Goal: Task Accomplishment & Management: Complete application form

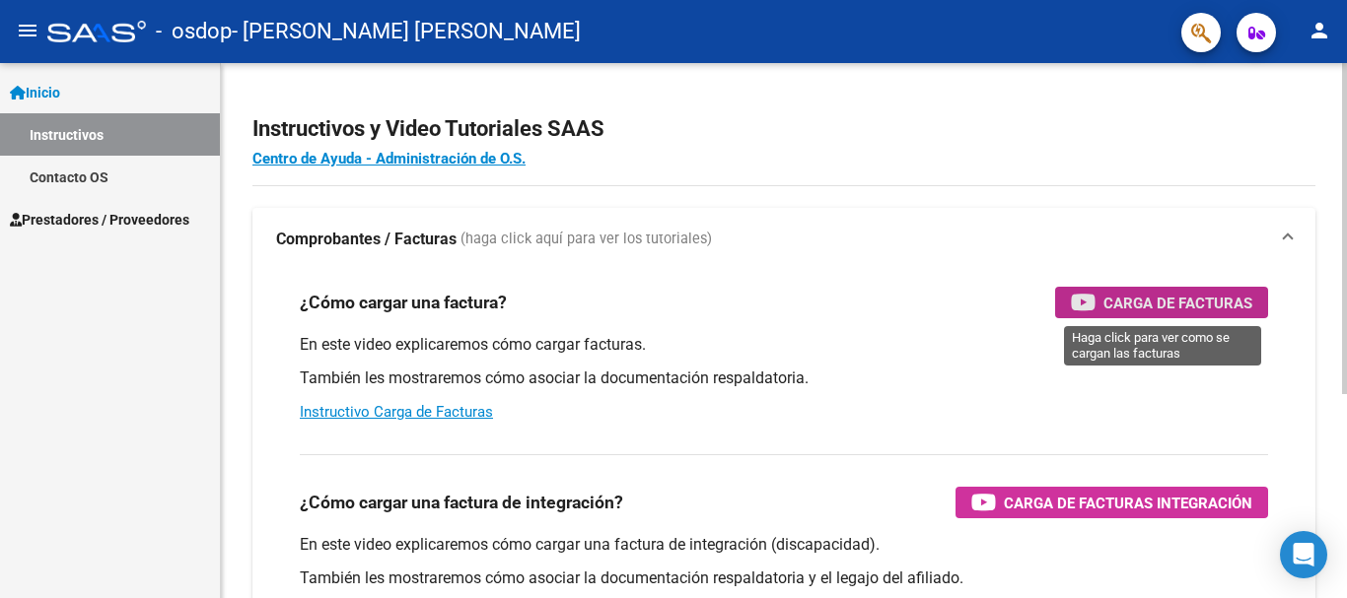
click at [1180, 299] on span "Carga de Facturas" at bounding box center [1177, 303] width 149 height 25
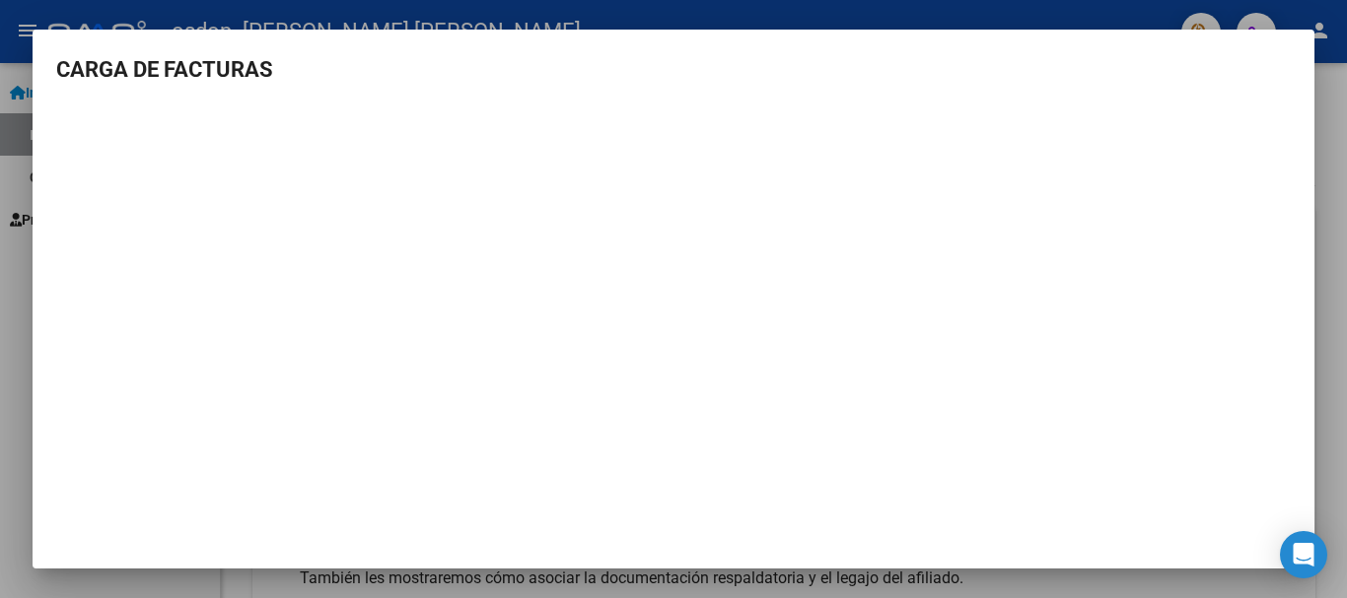
click at [609, 77] on h3 "CARGA DE FACTURAS" at bounding box center [673, 69] width 1234 height 33
click at [551, 15] on div at bounding box center [673, 299] width 1347 height 598
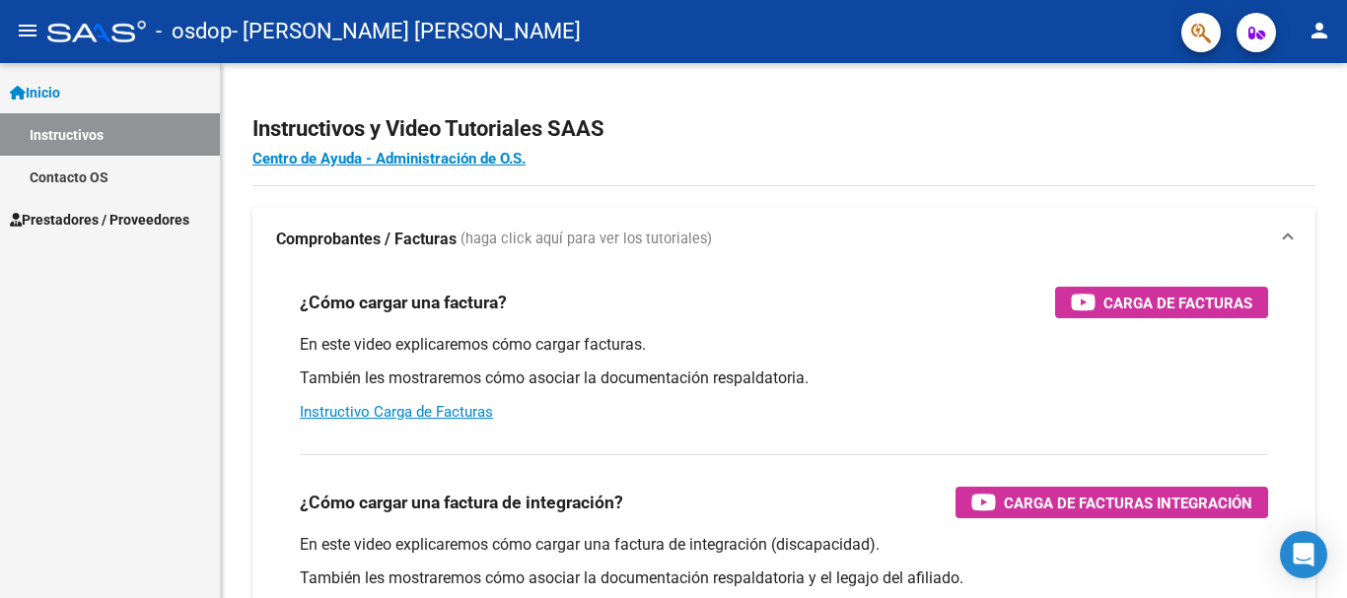
click at [114, 217] on span "Prestadores / Proveedores" at bounding box center [99, 220] width 179 height 22
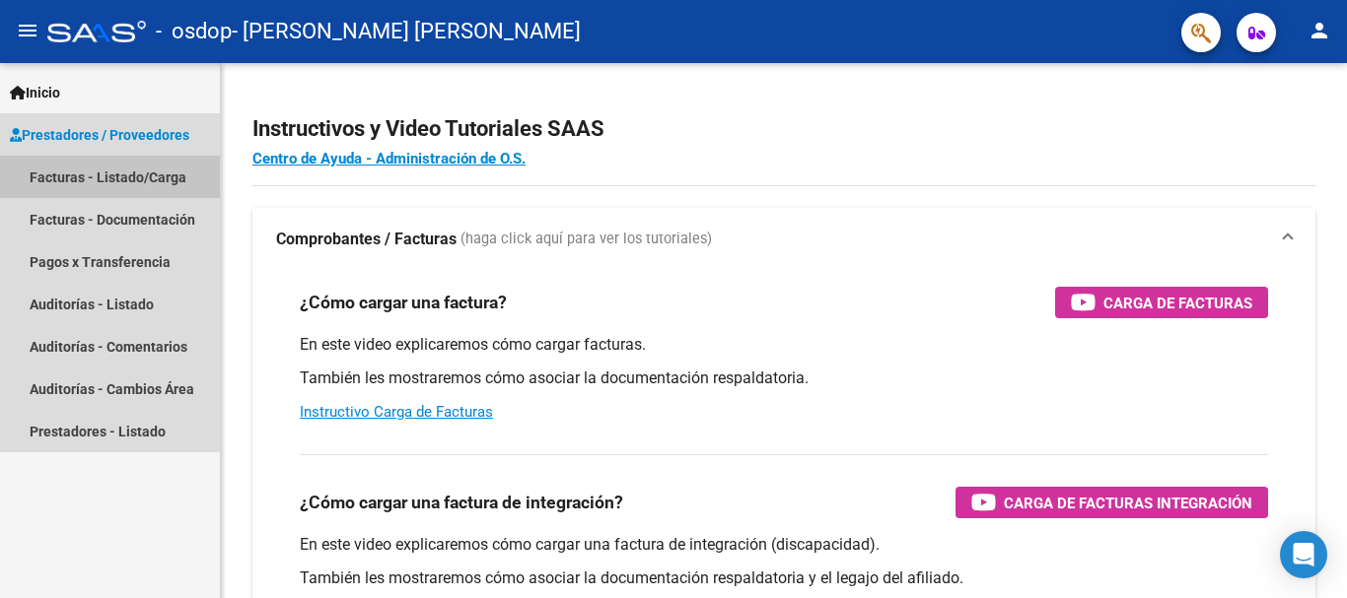
click at [111, 177] on link "Facturas - Listado/Carga" at bounding box center [110, 177] width 220 height 42
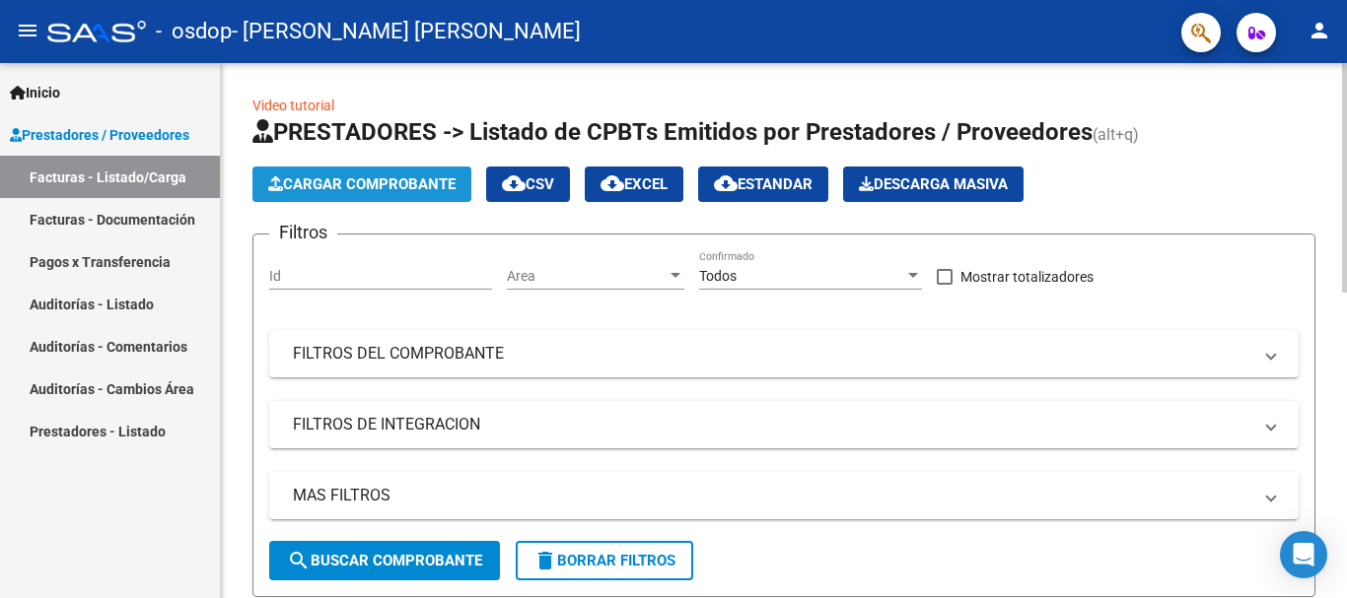
click at [313, 182] on span "Cargar Comprobante" at bounding box center [361, 184] width 187 height 18
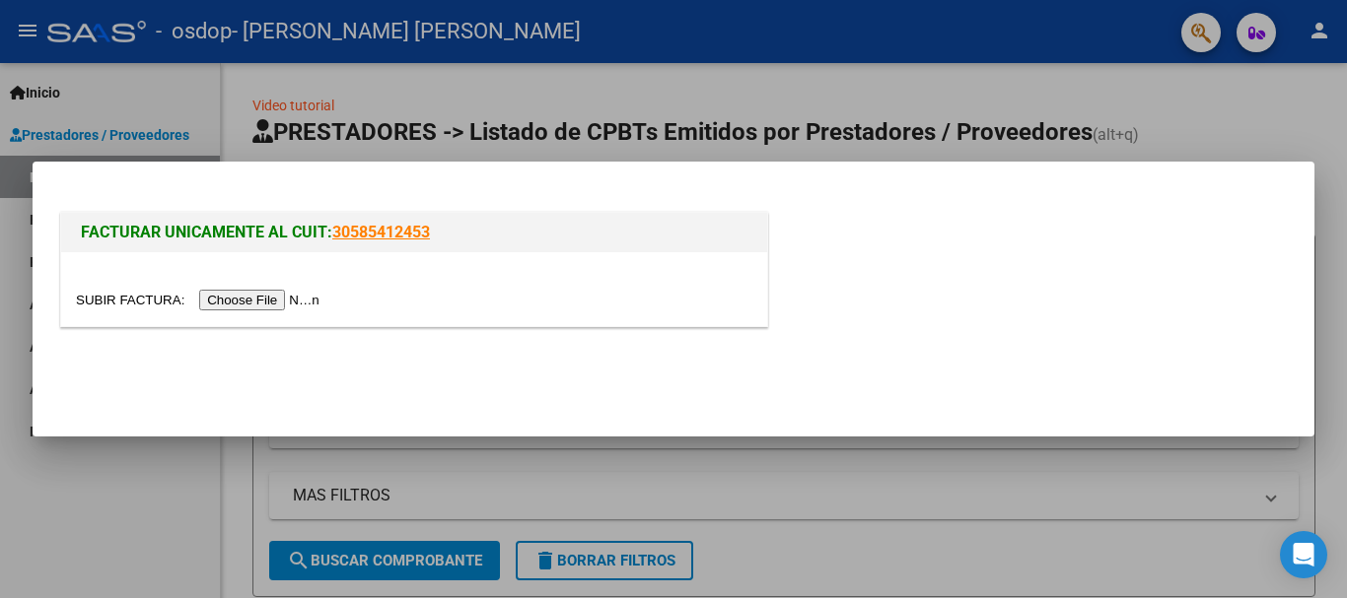
click at [279, 297] on input "file" at bounding box center [200, 300] width 249 height 21
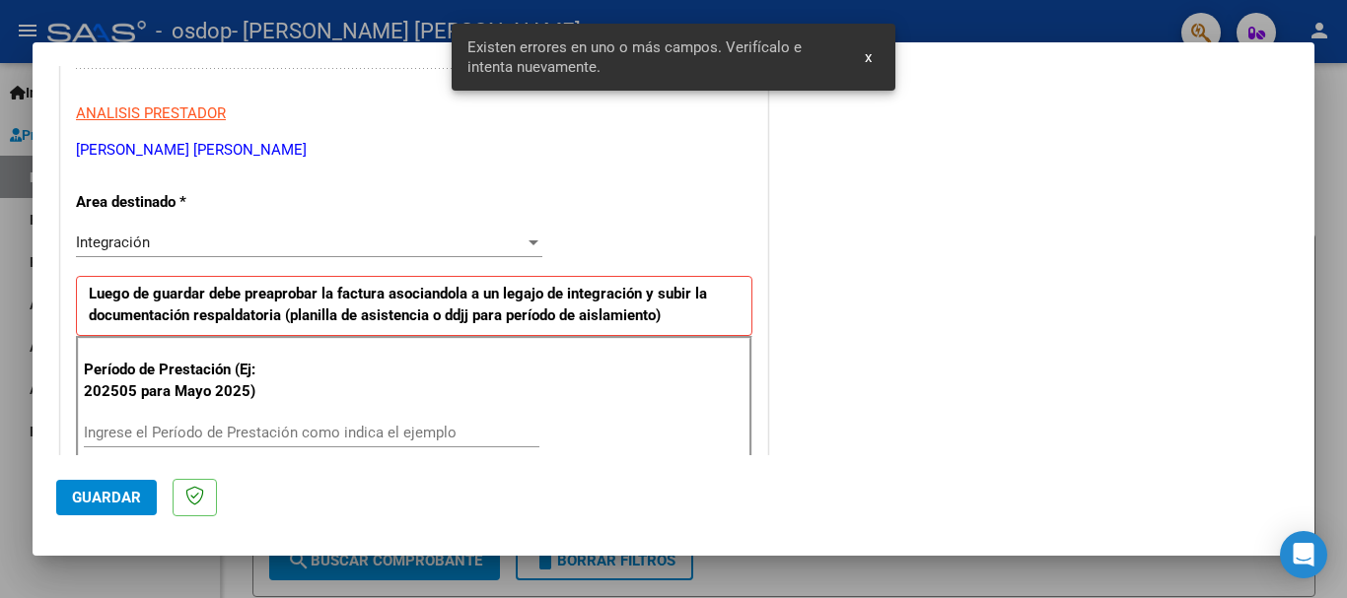
scroll to position [455, 0]
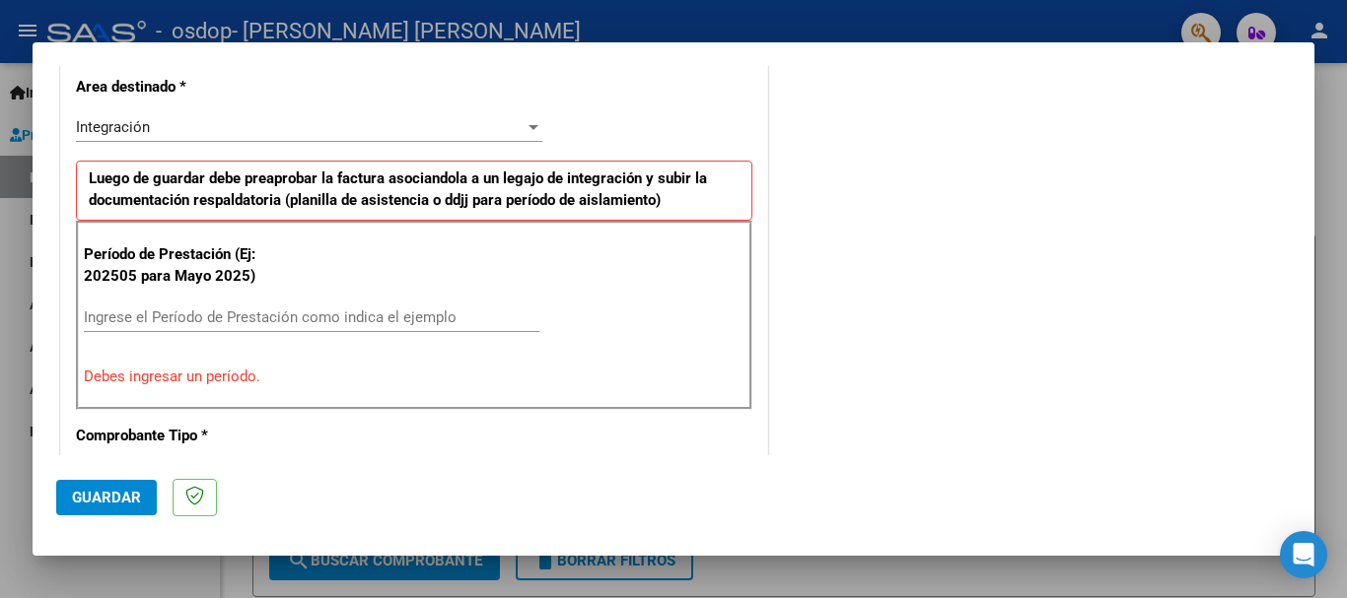
click at [149, 309] on input "Ingrese el Período de Prestación como indica el ejemplo" at bounding box center [311, 318] width 455 height 18
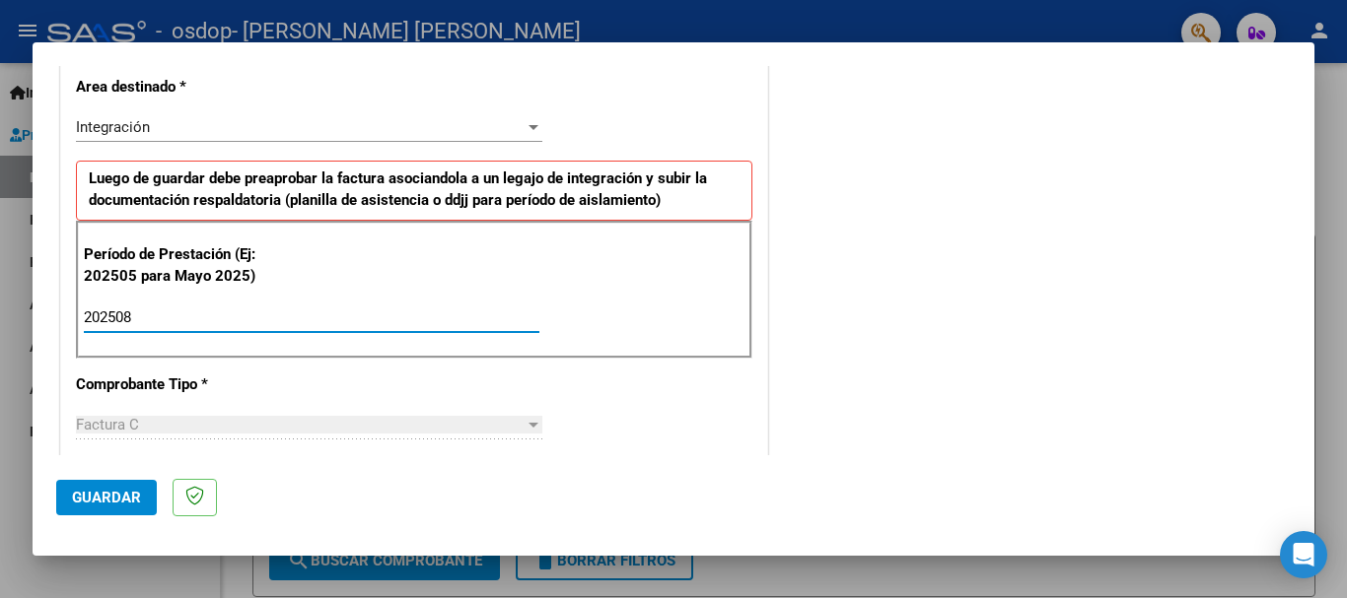
type input "202508"
click at [528, 126] on div at bounding box center [533, 127] width 10 height 5
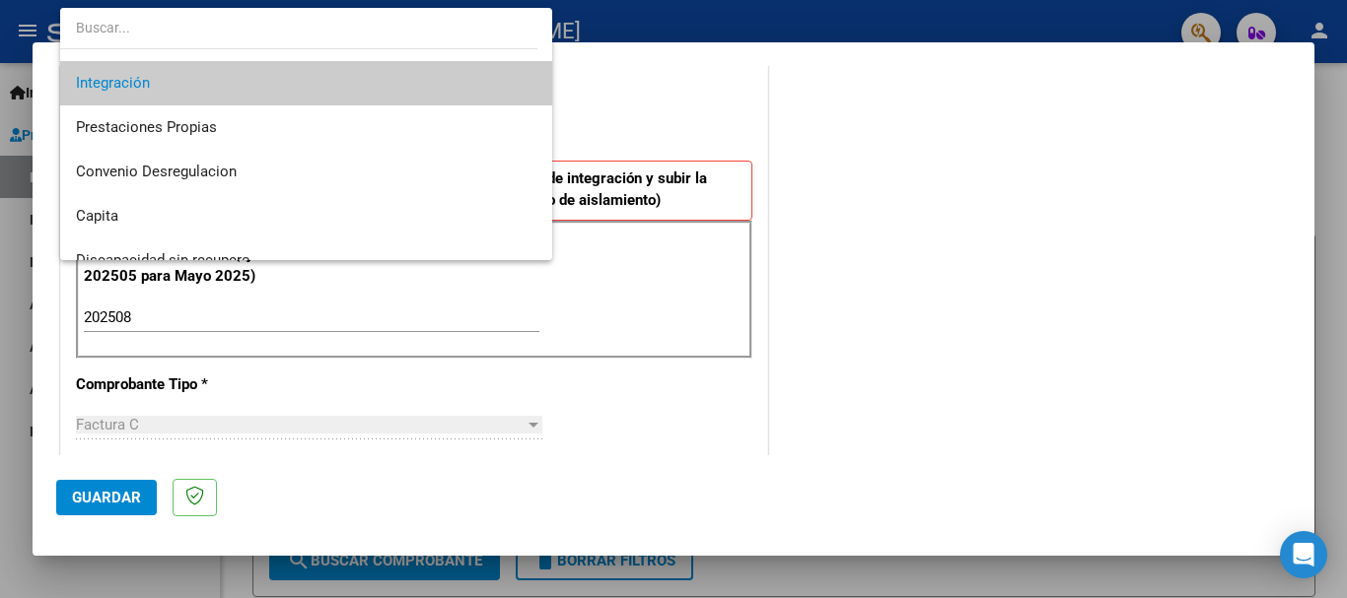
scroll to position [147, 0]
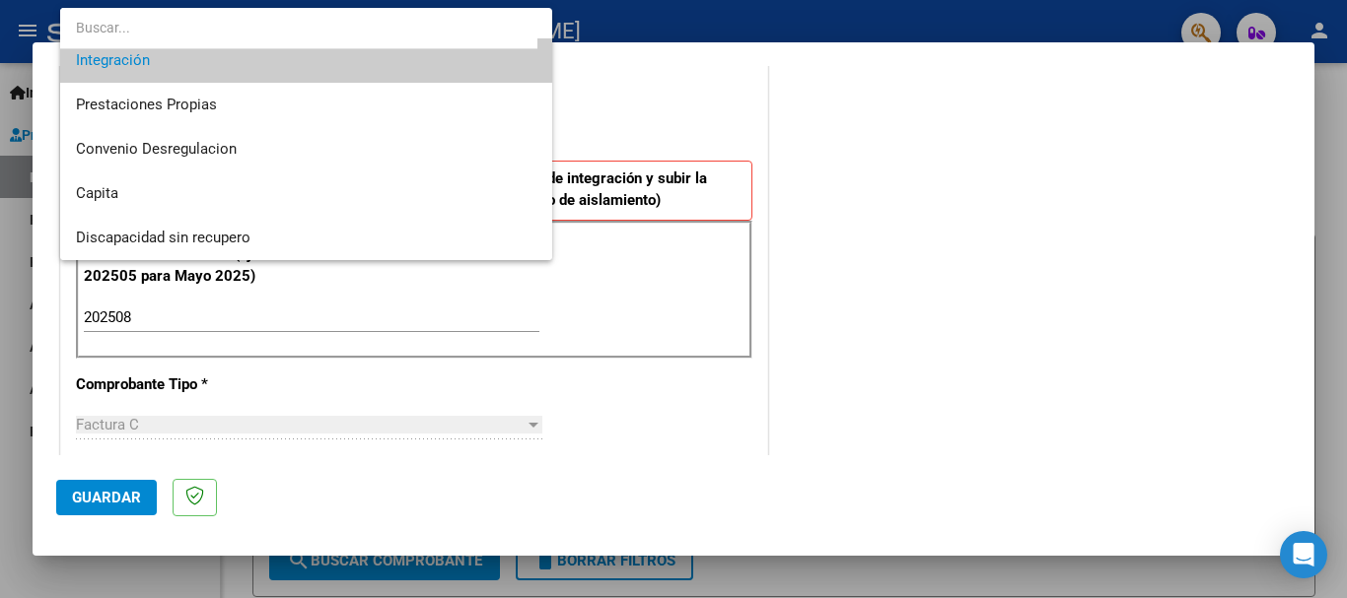
click at [459, 64] on span "Integración" at bounding box center [306, 60] width 460 height 44
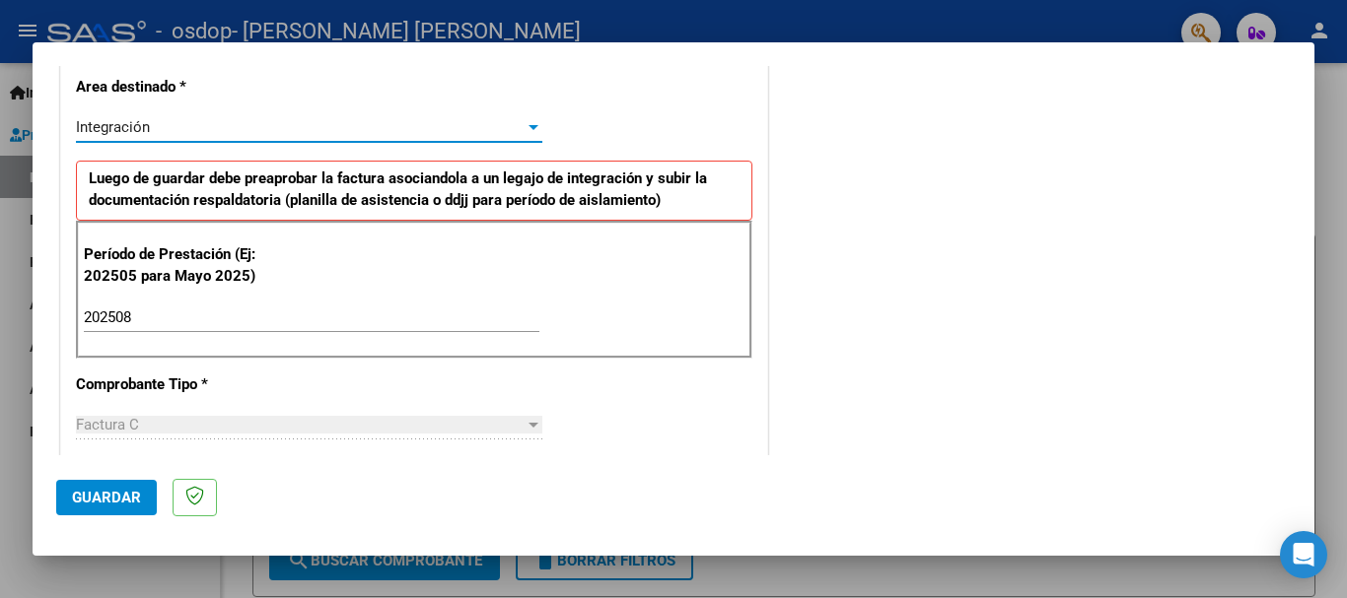
click at [121, 497] on span "Guardar" at bounding box center [106, 498] width 69 height 18
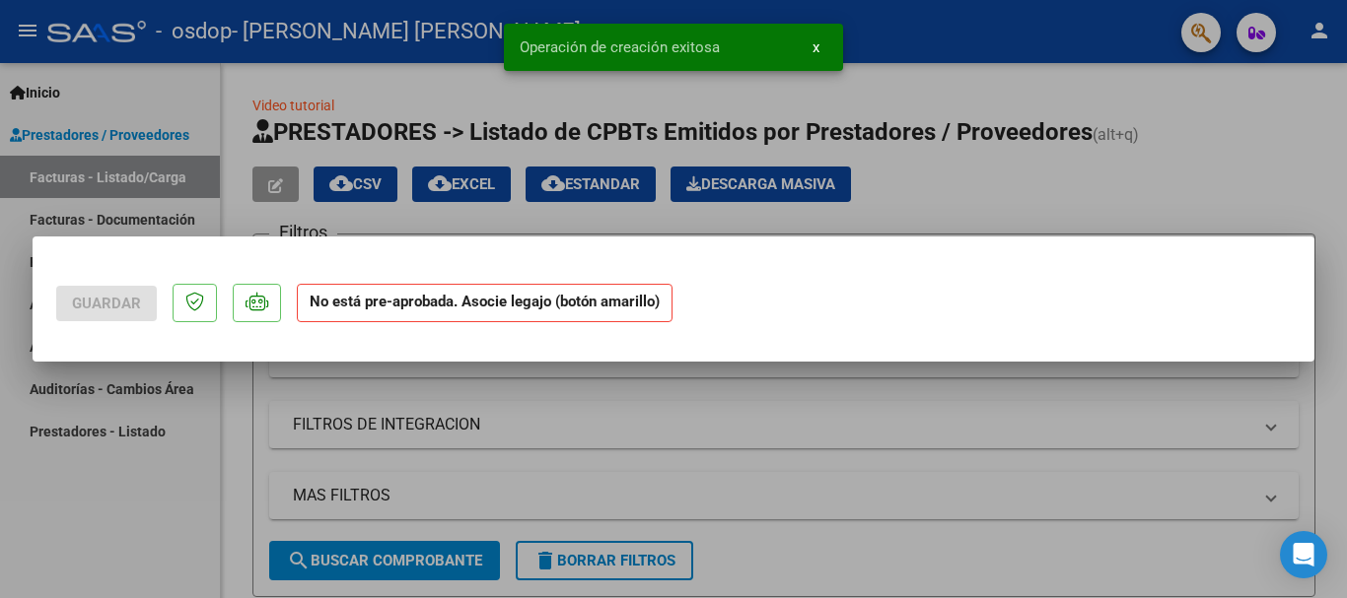
scroll to position [0, 0]
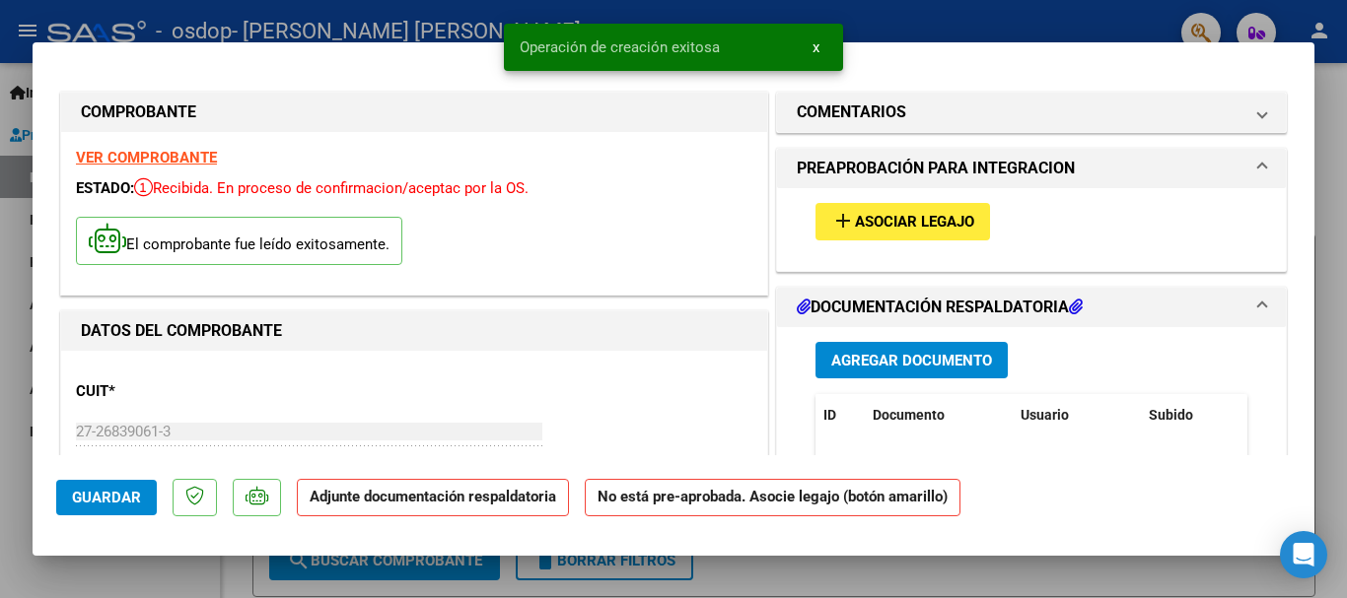
click at [906, 363] on span "Agregar Documento" at bounding box center [911, 361] width 161 height 18
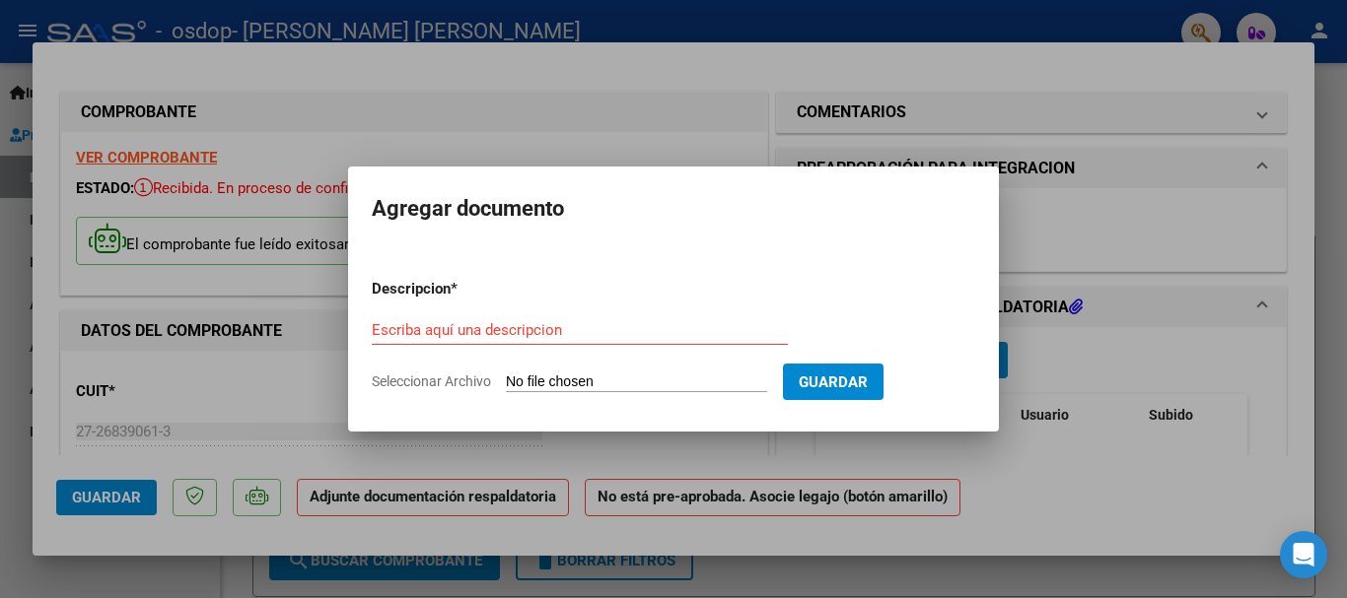
click at [668, 382] on input "Seleccionar Archivo" at bounding box center [636, 383] width 261 height 19
type input "C:\fakepath\asistencia agosto 2025.pdf"
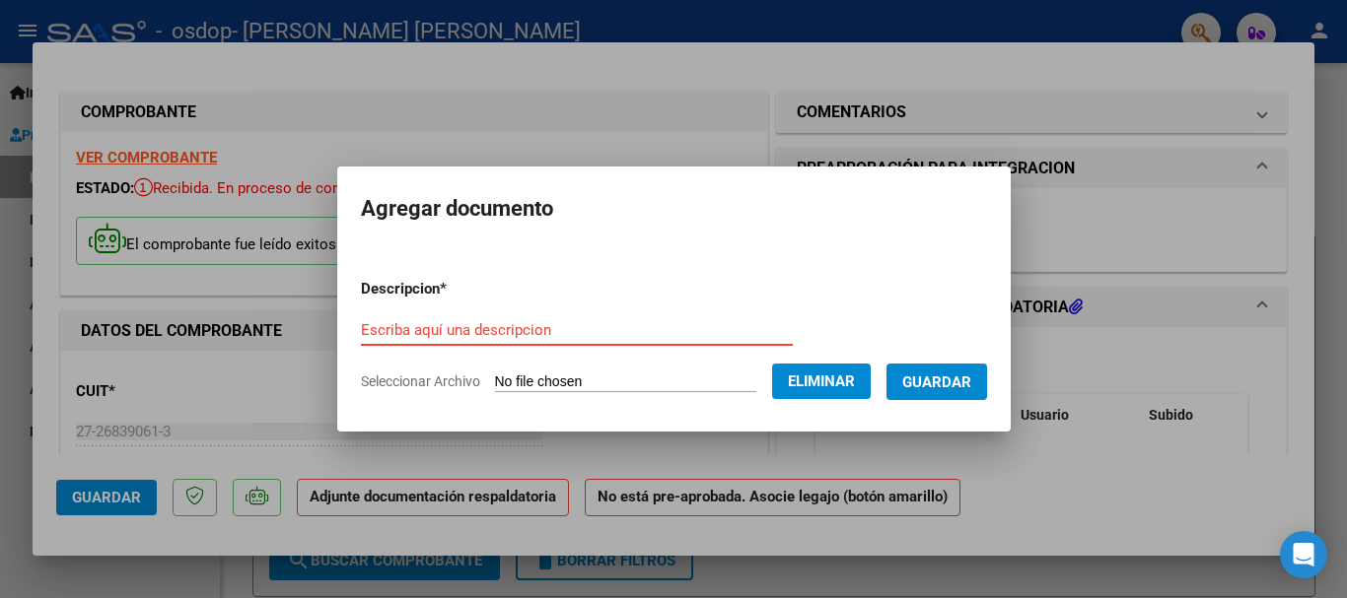
click at [448, 333] on input "Escriba aquí una descripcion" at bounding box center [577, 330] width 432 height 18
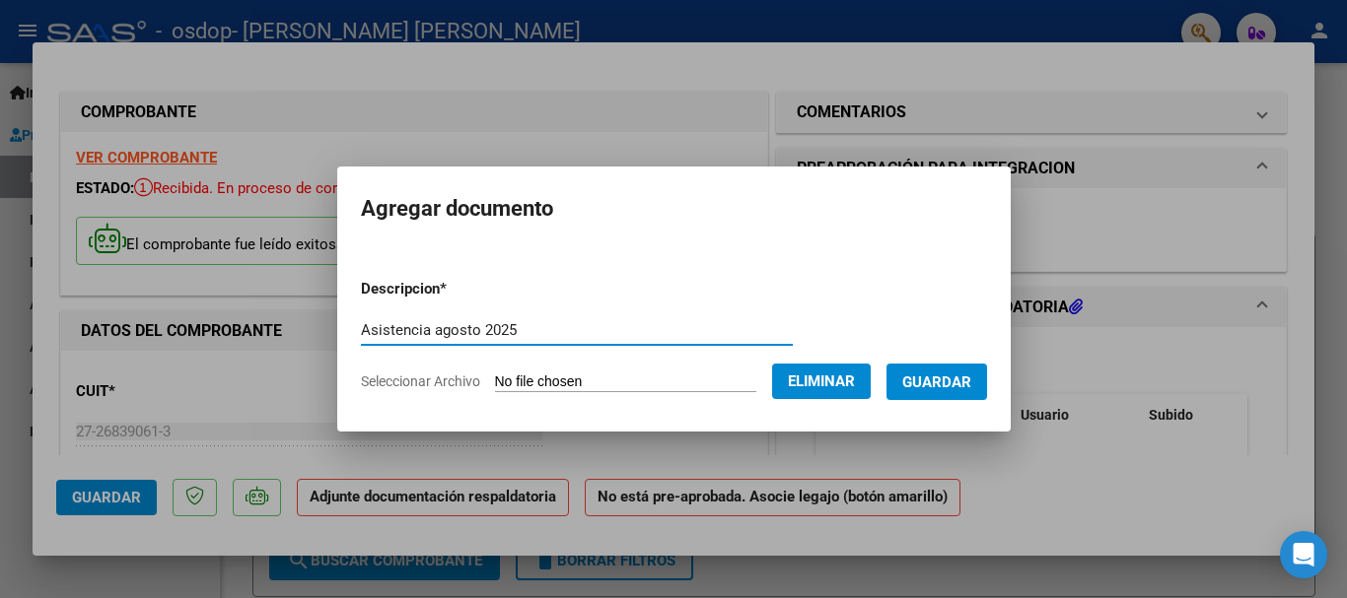
type input "Asistencia agosto 2025"
click at [933, 374] on span "Guardar" at bounding box center [936, 383] width 69 height 18
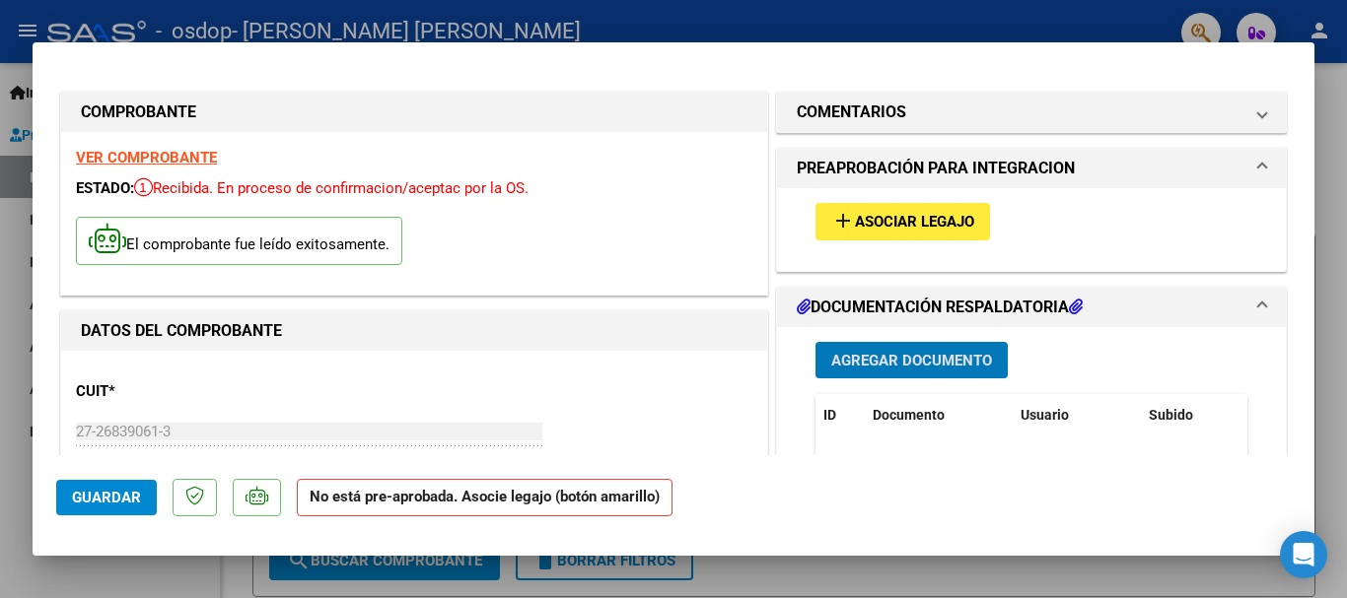
click at [127, 496] on span "Guardar" at bounding box center [106, 498] width 69 height 18
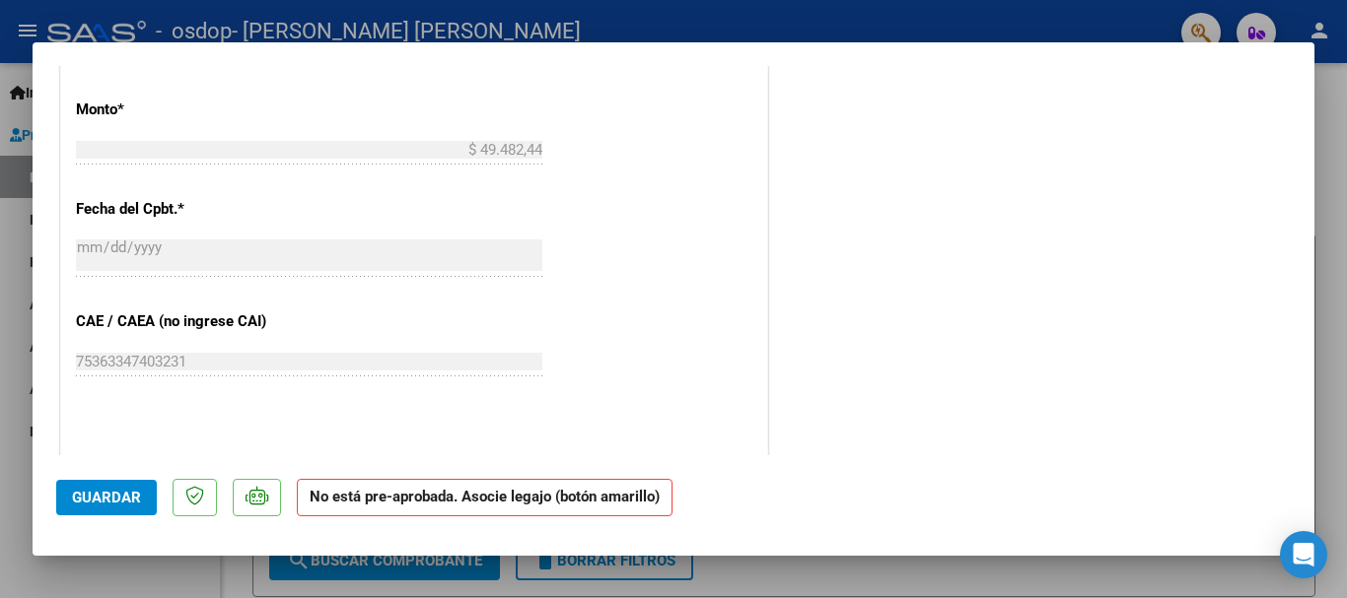
scroll to position [1323, 0]
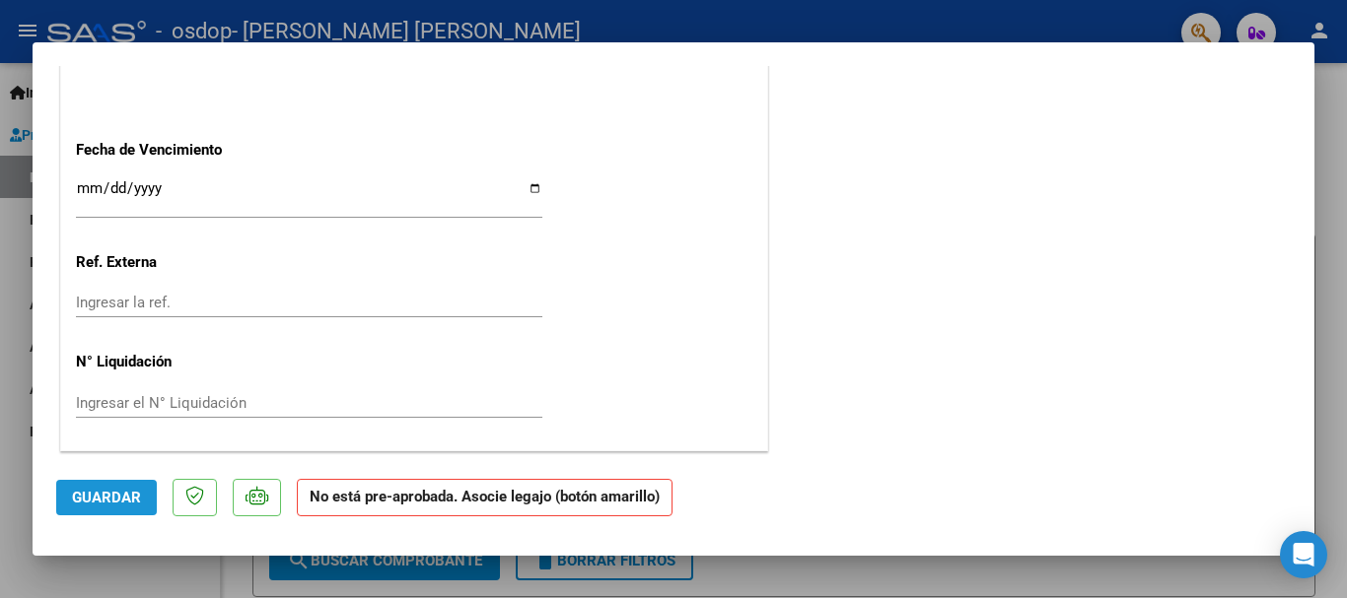
click at [125, 489] on span "Guardar" at bounding box center [106, 498] width 69 height 18
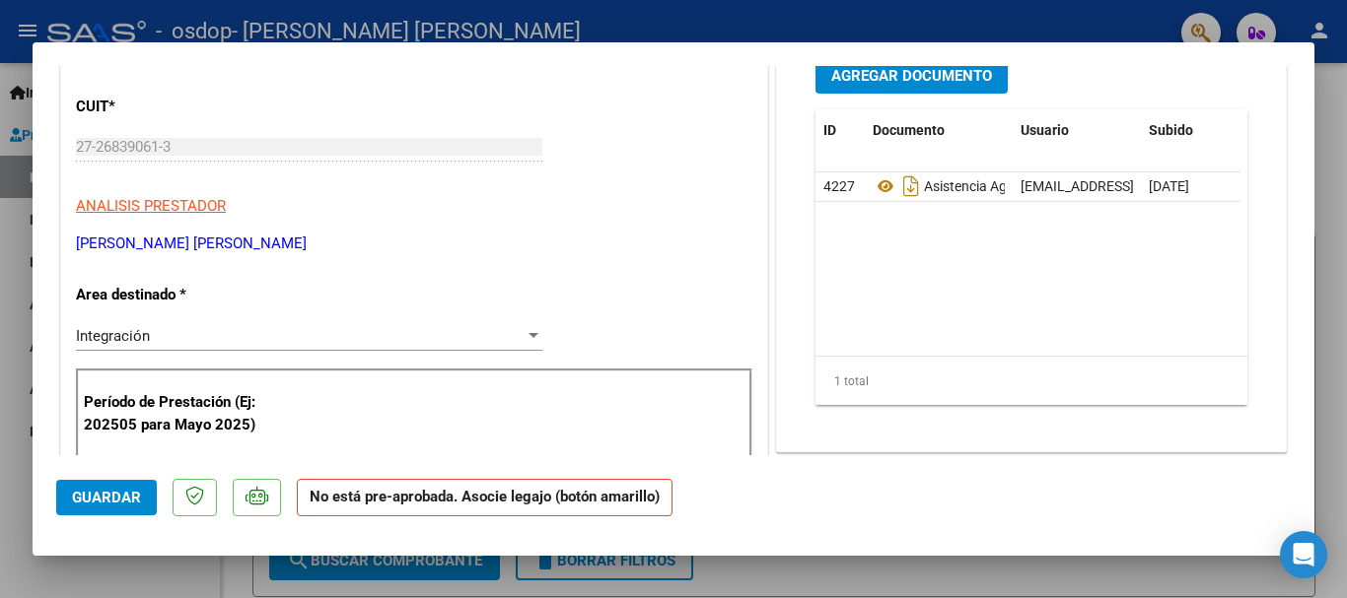
scroll to position [0, 0]
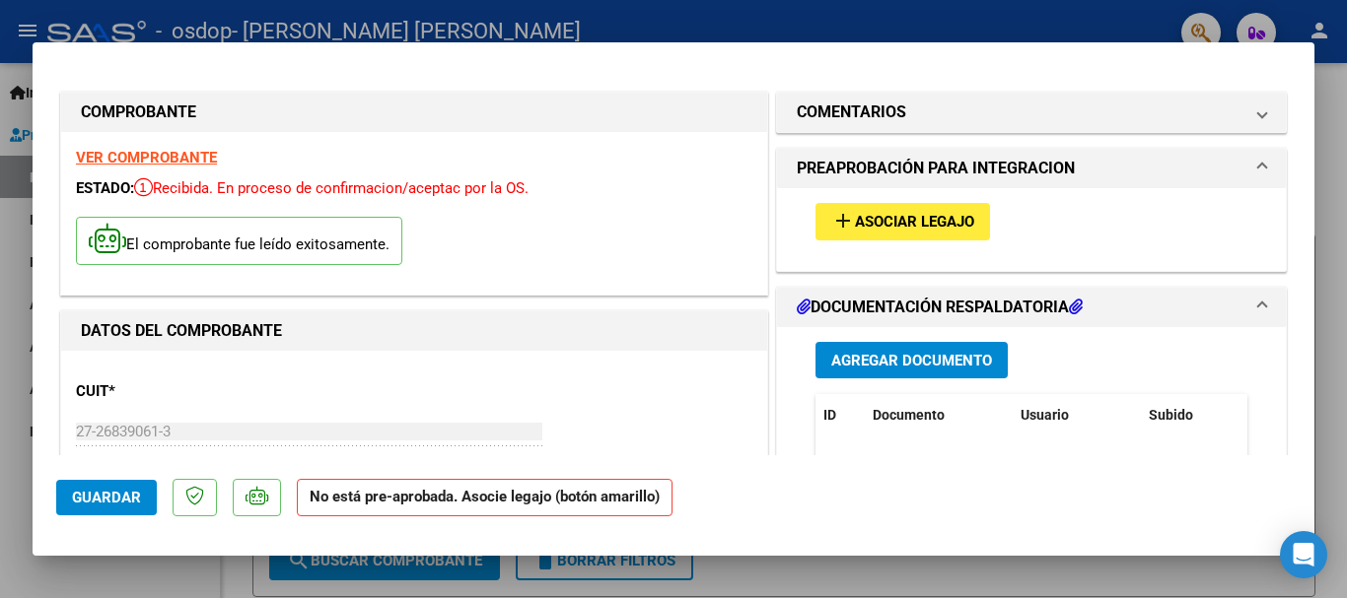
click at [1317, 25] on div at bounding box center [673, 299] width 1347 height 598
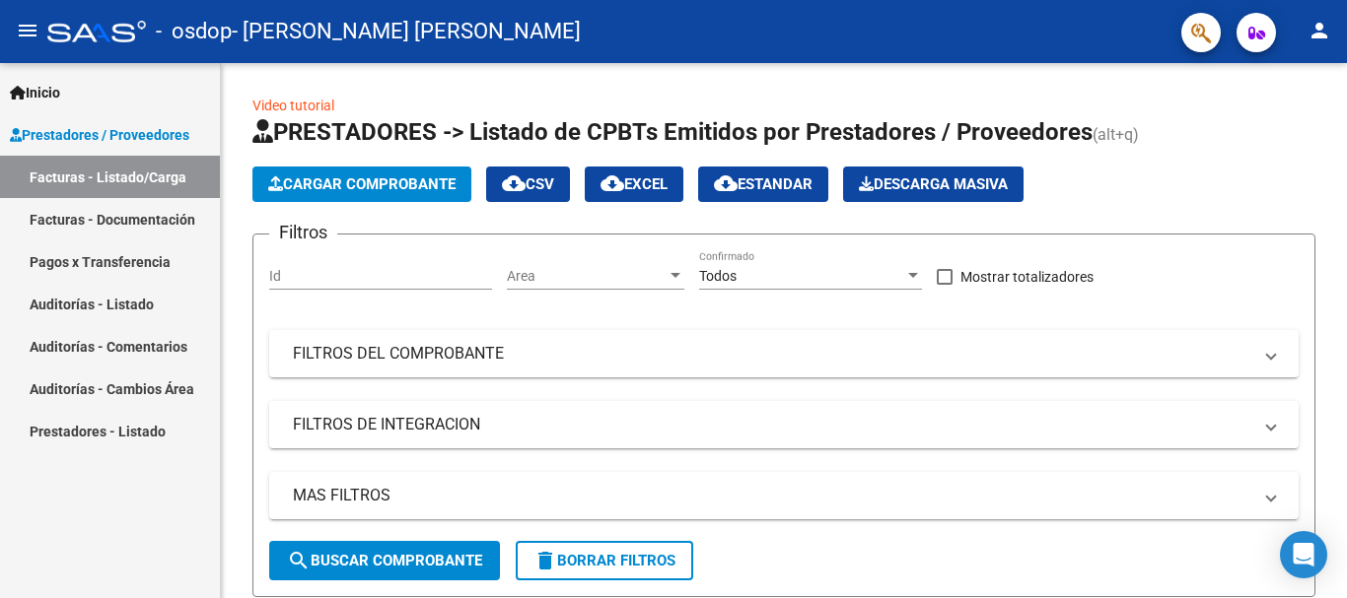
click at [1318, 33] on mat-icon "person" at bounding box center [1319, 31] width 24 height 24
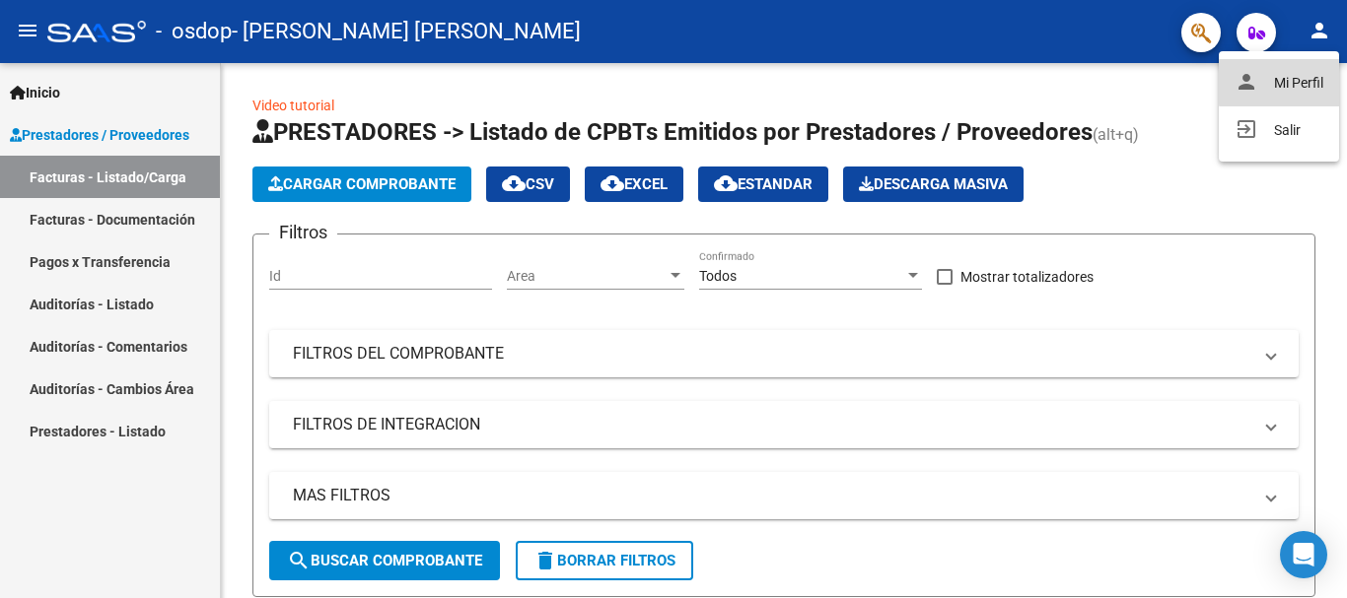
click at [1299, 79] on button "person Mi Perfil" at bounding box center [1278, 82] width 120 height 47
